Goal: Information Seeking & Learning: Learn about a topic

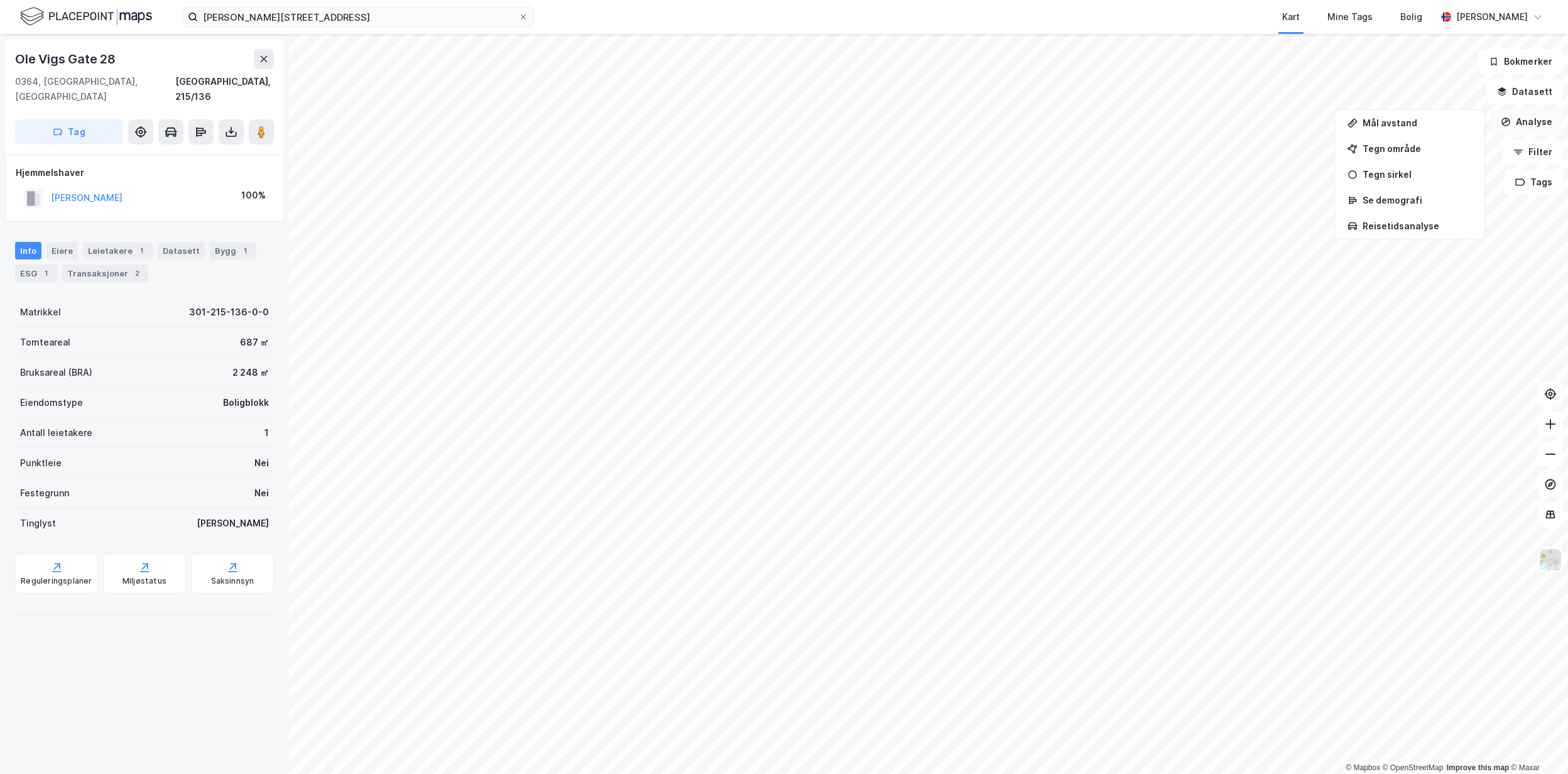
click at [1531, 121] on button "Analyse" at bounding box center [1527, 122] width 72 height 25
click at [1509, 126] on icon "button" at bounding box center [1507, 122] width 10 height 10
click at [1381, 156] on div "Tegn område" at bounding box center [1409, 148] width 144 height 21
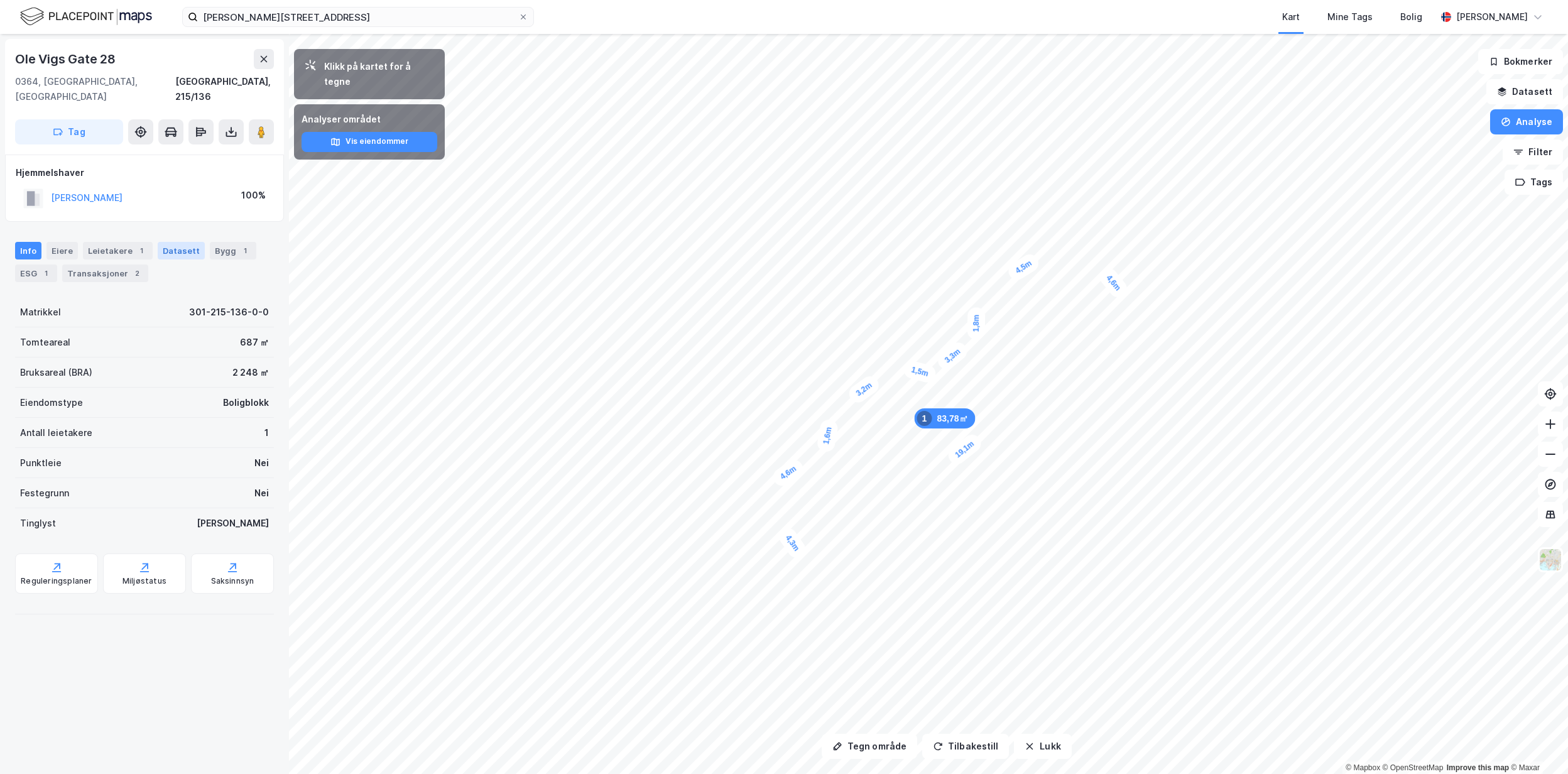
click at [177, 242] on div "Datasett" at bounding box center [181, 250] width 47 height 17
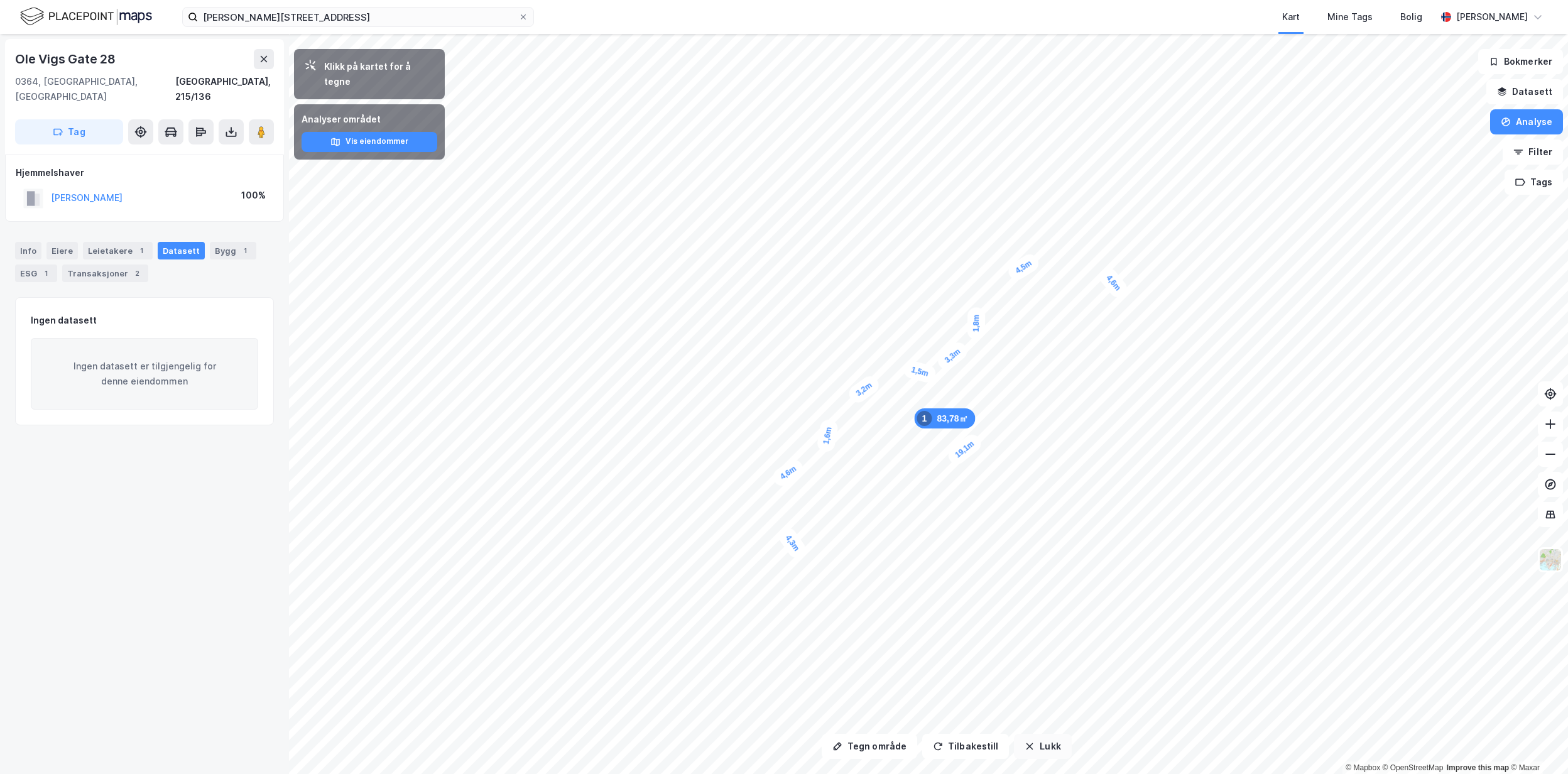
click at [1047, 746] on button "Lukk" at bounding box center [1042, 746] width 57 height 25
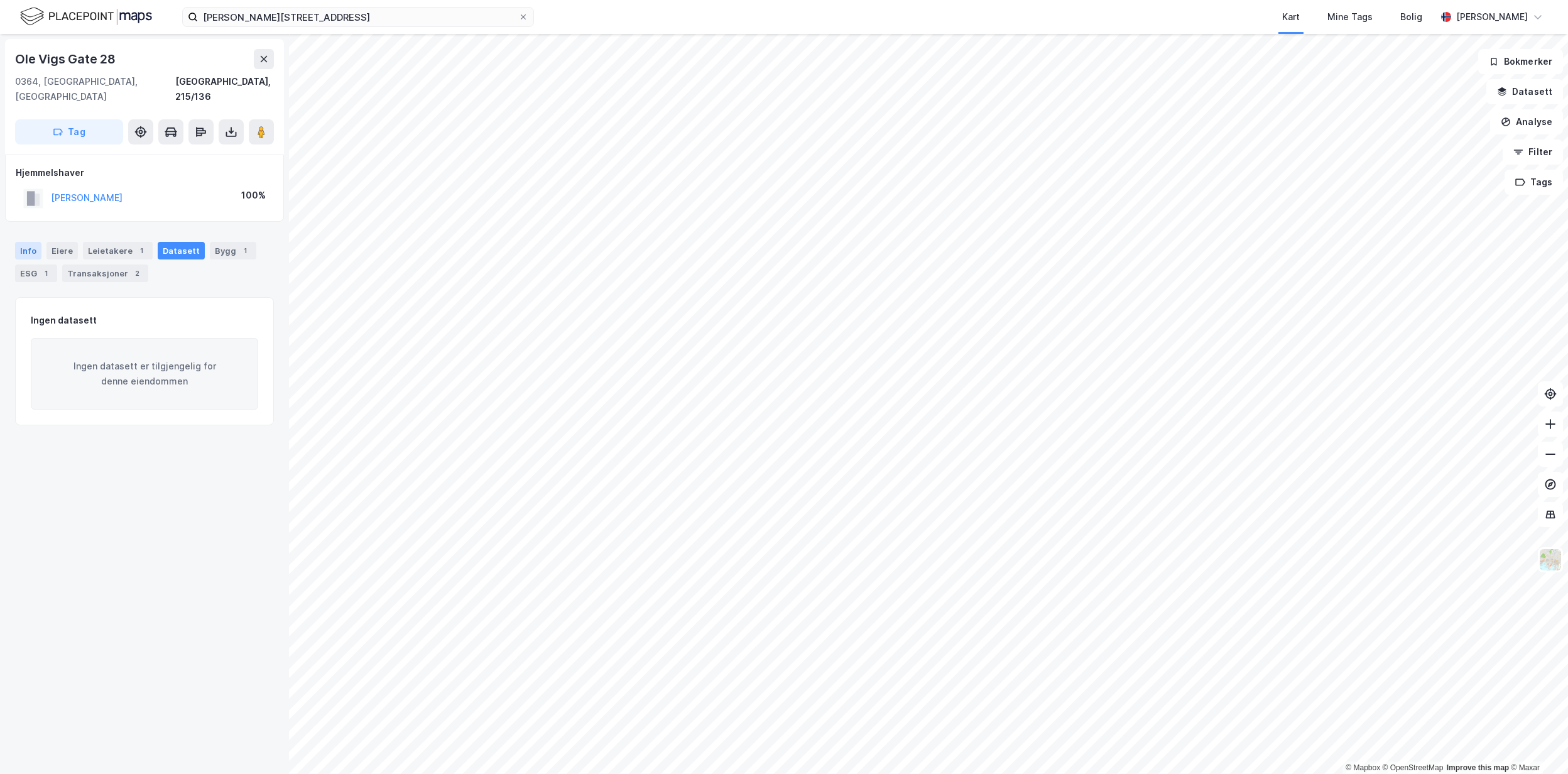
click at [39, 242] on div "Info" at bounding box center [28, 250] width 27 height 17
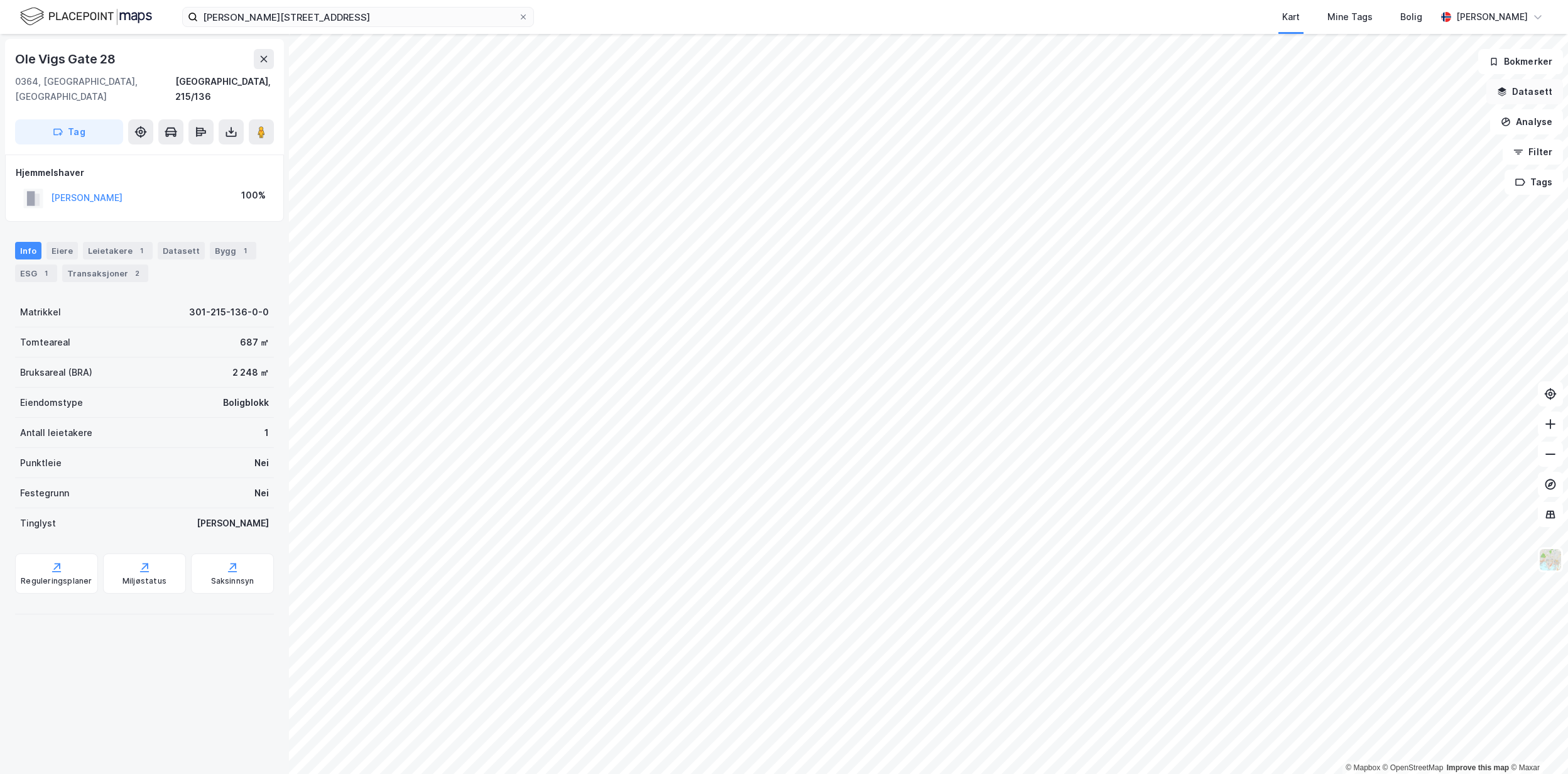
click at [1503, 89] on icon "button" at bounding box center [1502, 90] width 8 height 5
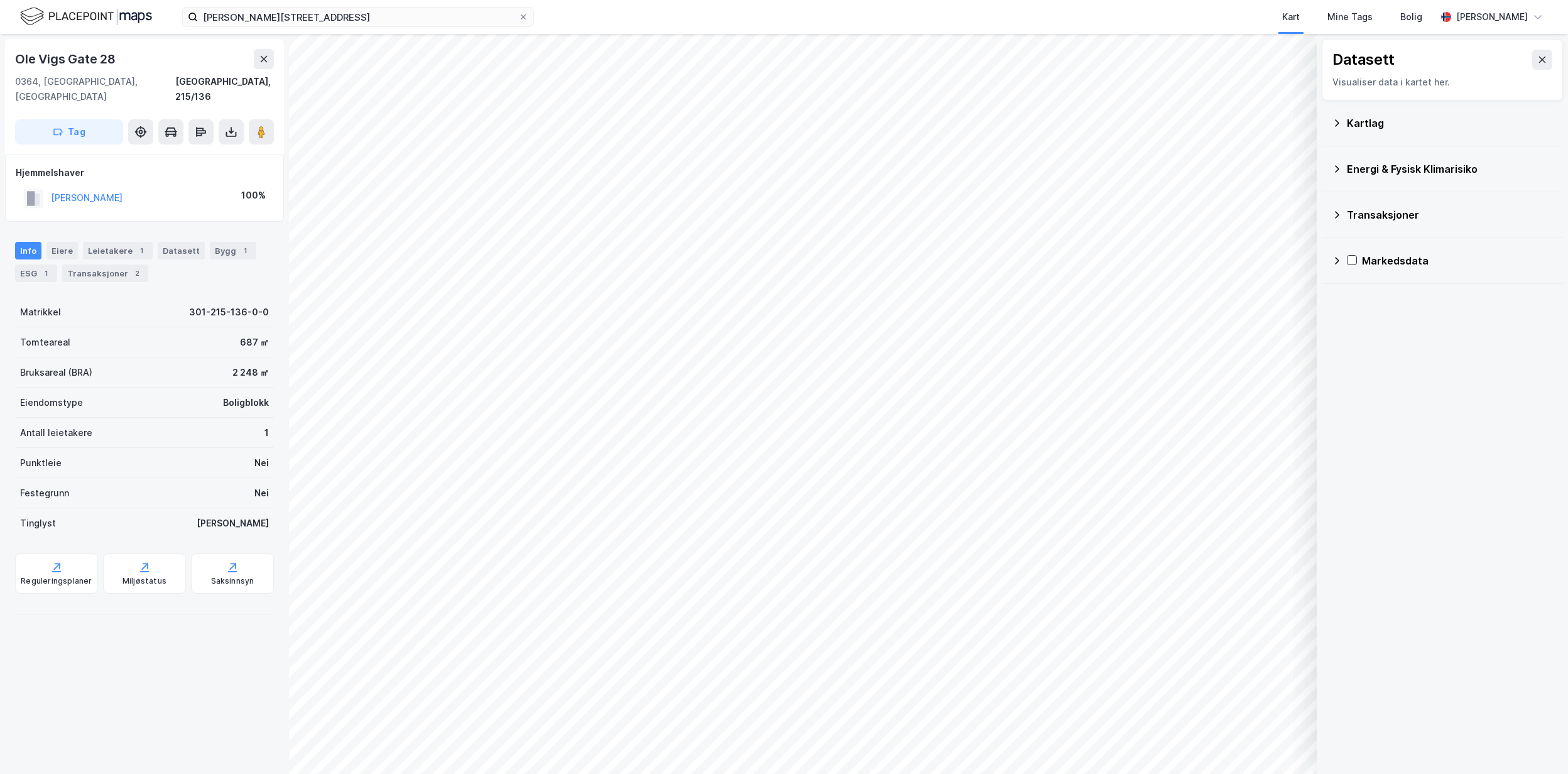
click at [1358, 122] on div "Kartlag" at bounding box center [1450, 123] width 206 height 15
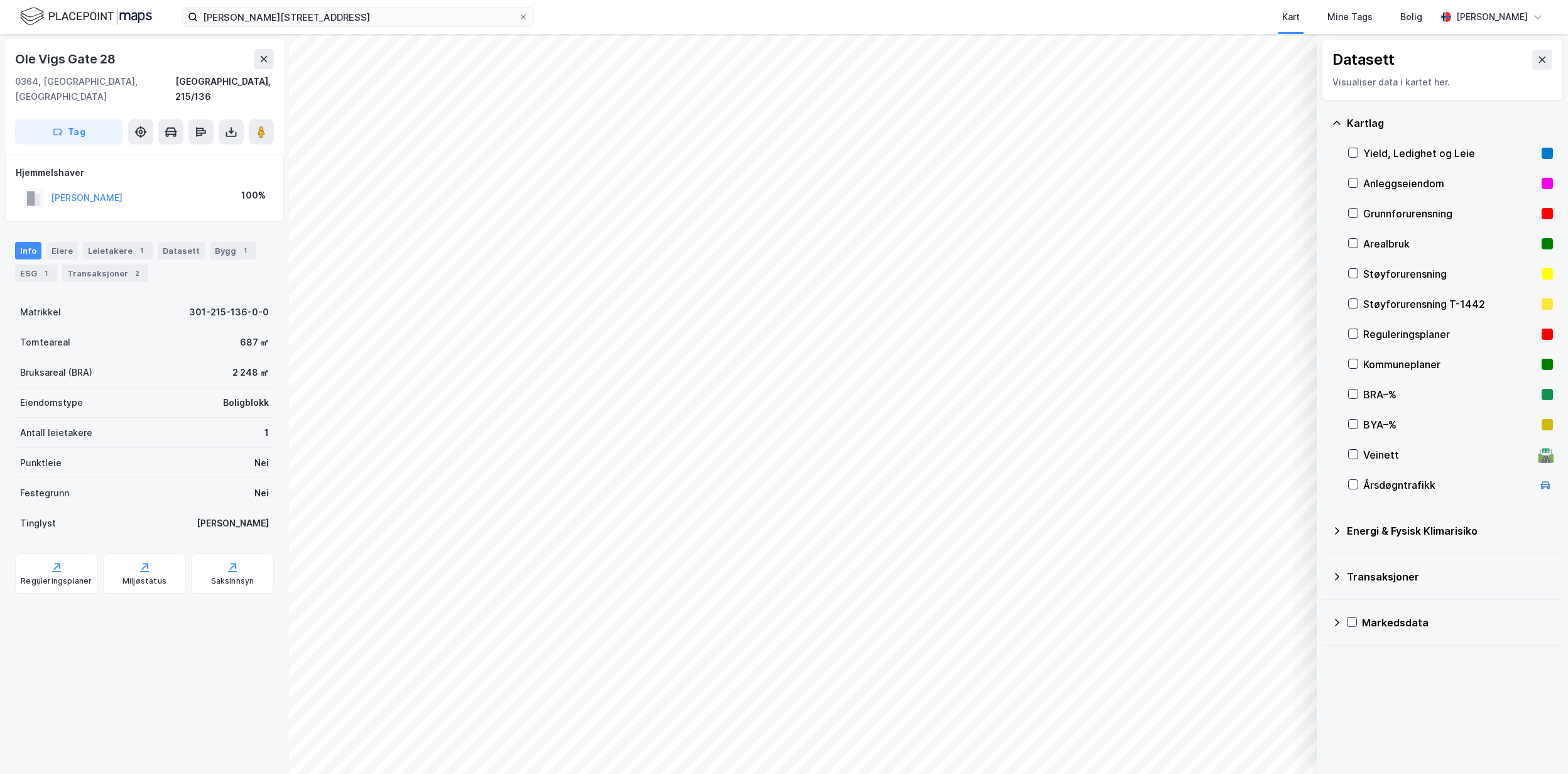
click at [1382, 149] on div "Yield, Ledighet og Leie" at bounding box center [1450, 153] width 173 height 15
click at [1267, 745] on button "Vis" at bounding box center [1252, 741] width 104 height 20
